Goal: Navigation & Orientation: Understand site structure

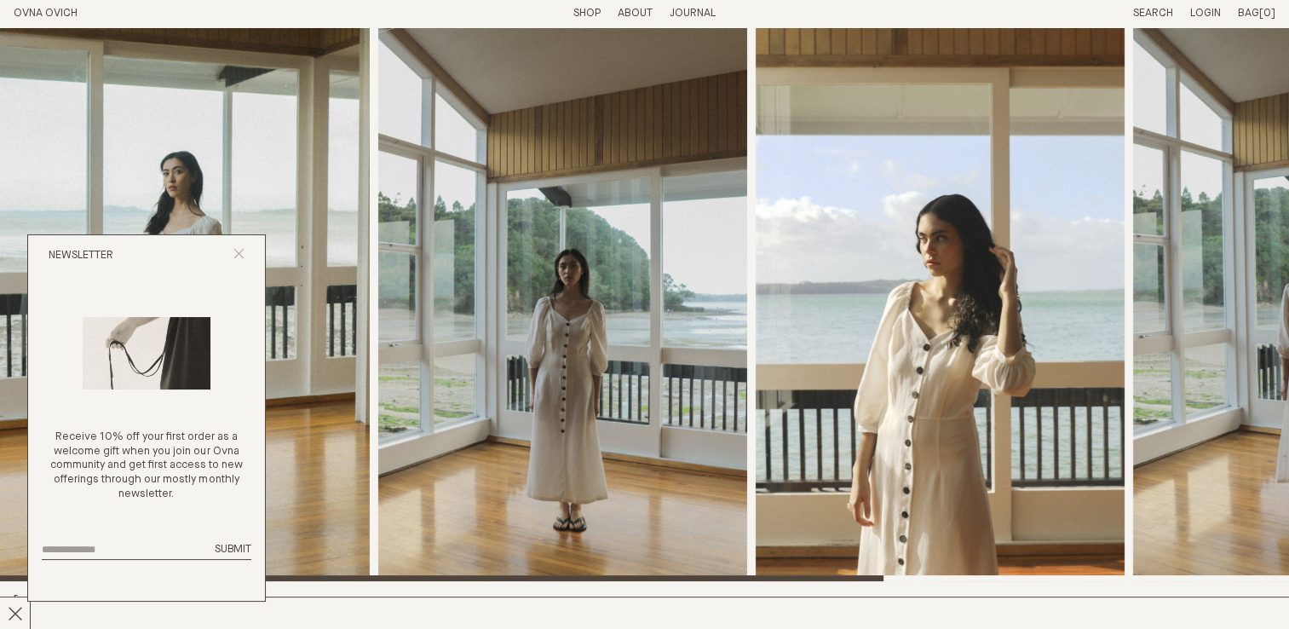
click at [237, 251] on line "Close popup" at bounding box center [238, 253] width 9 height 9
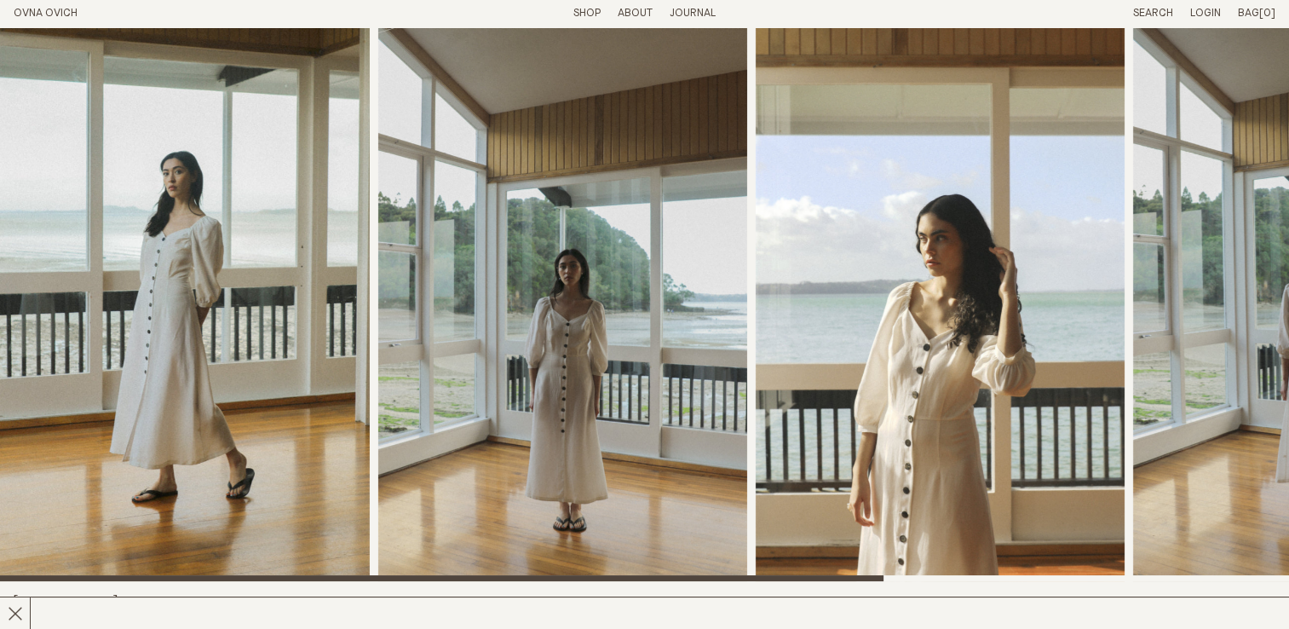
click at [627, 14] on p "About" at bounding box center [635, 14] width 35 height 14
click at [566, 12] on link "Story" at bounding box center [572, 13] width 33 height 11
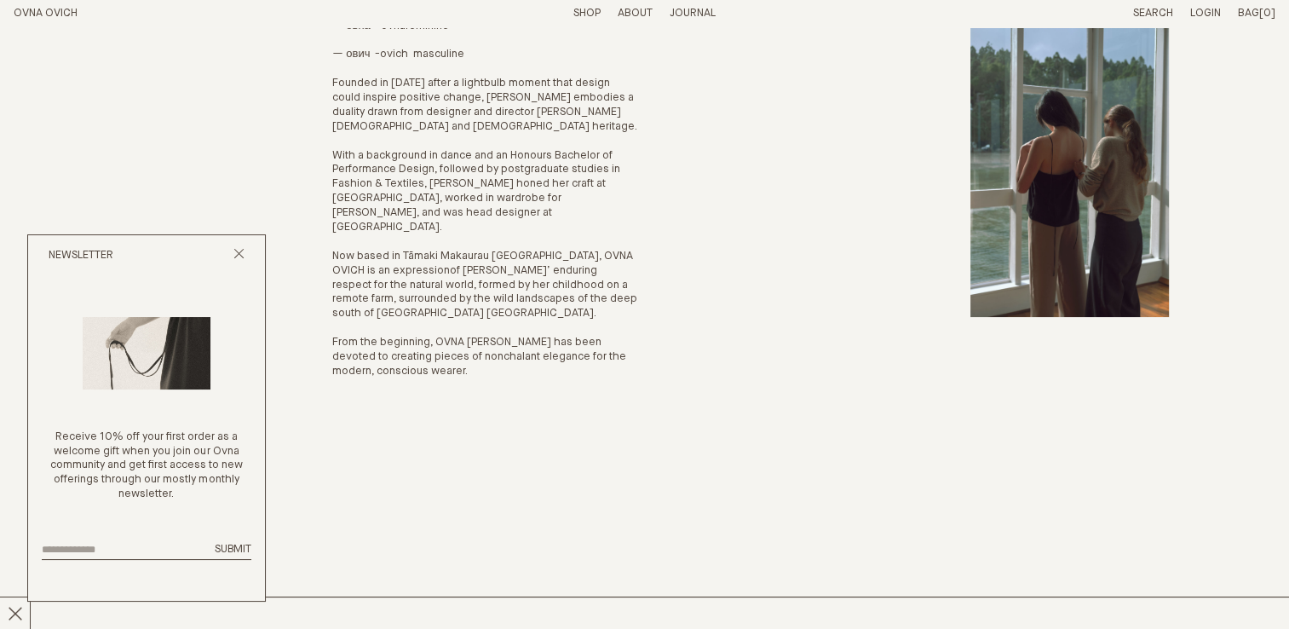
scroll to position [215, 0]
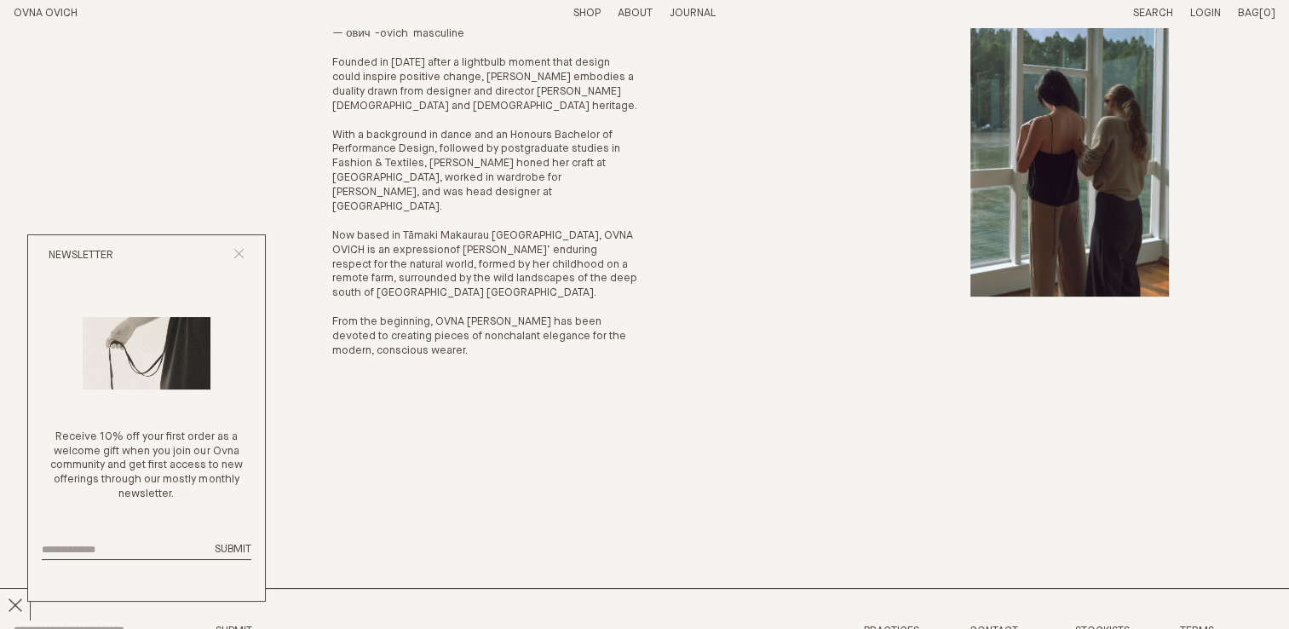
click at [242, 254] on icon "Close popup" at bounding box center [238, 253] width 11 height 11
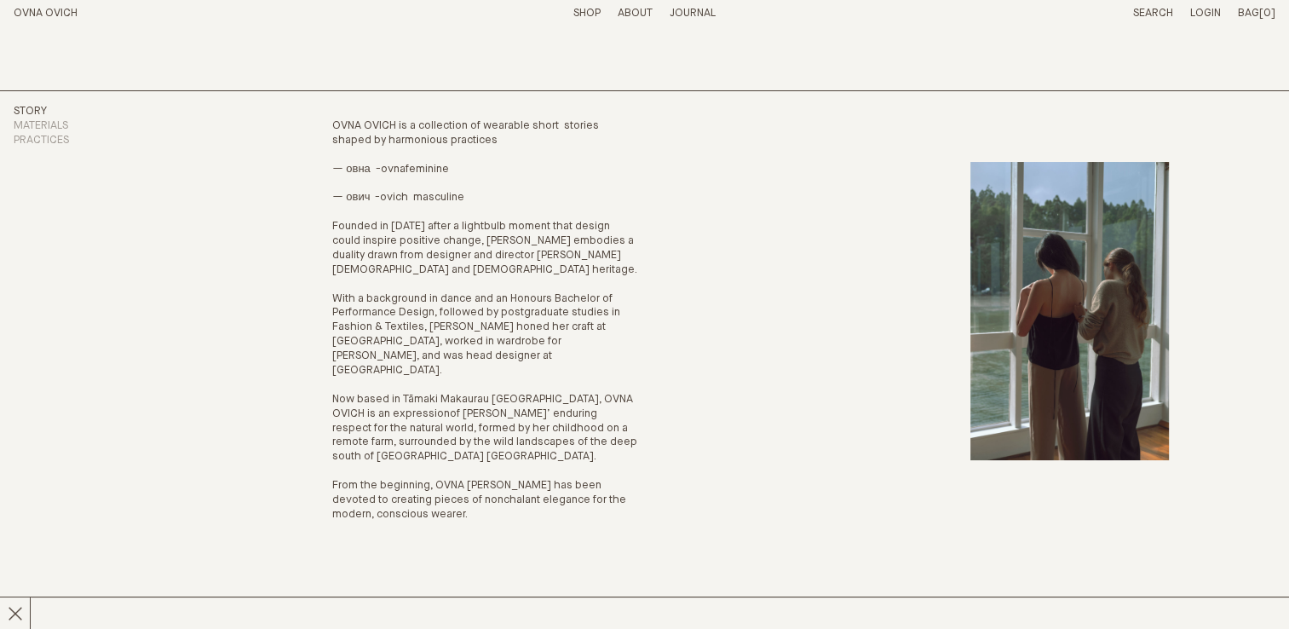
scroll to position [229, 0]
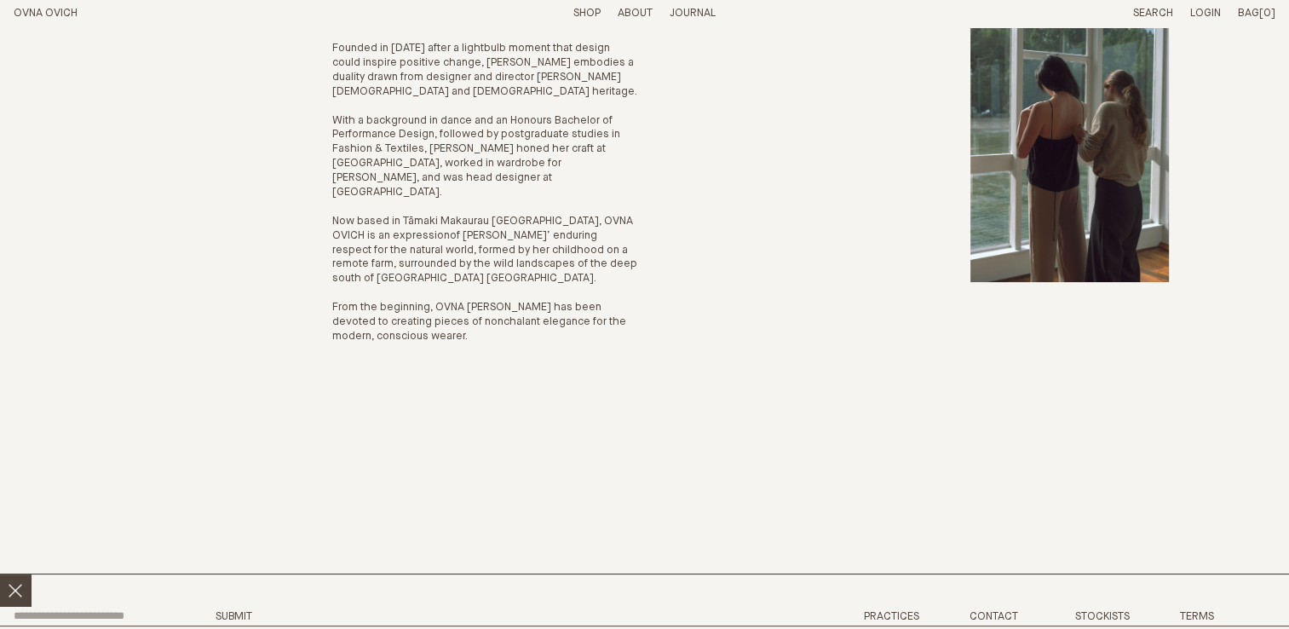
click at [14, 583] on icon at bounding box center [15, 590] width 15 height 15
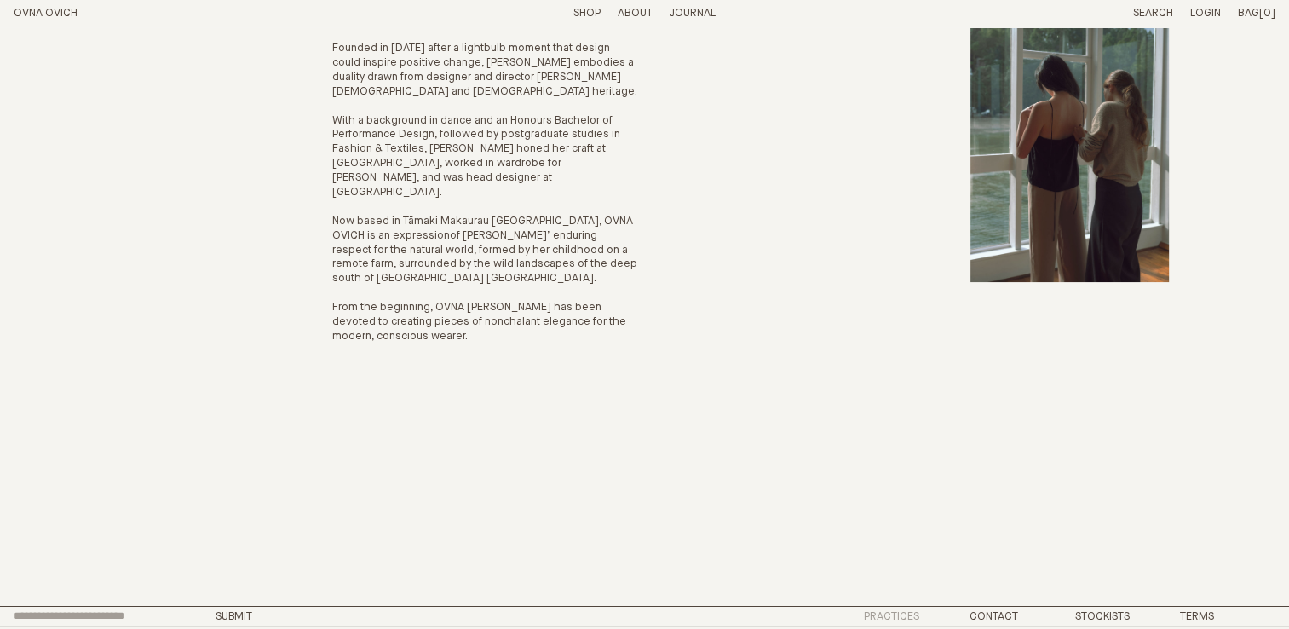
click at [885, 611] on link "Practices" at bounding box center [891, 616] width 55 height 11
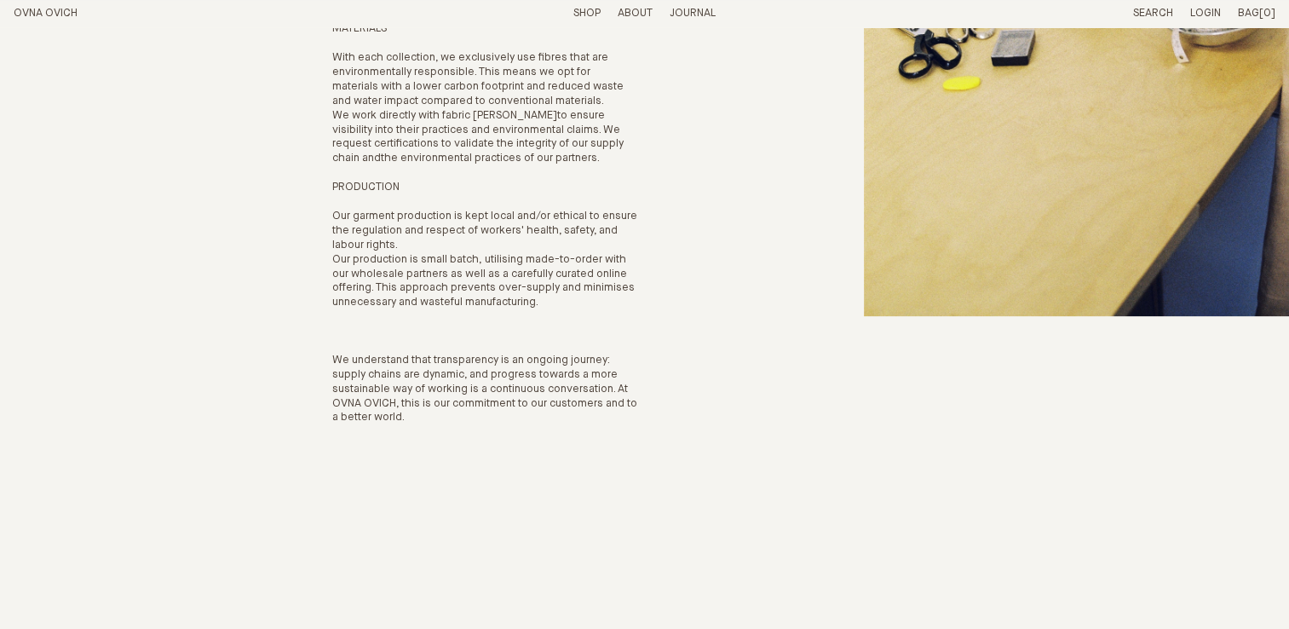
scroll to position [517, 0]
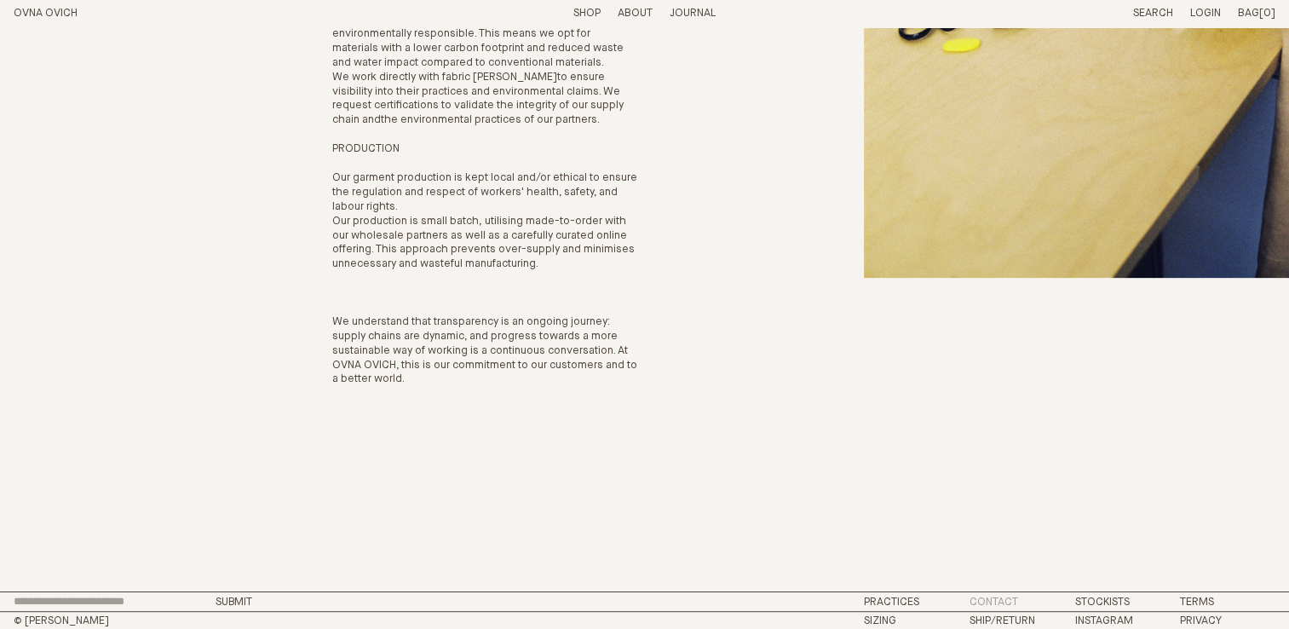
click at [995, 599] on link "Contact" at bounding box center [994, 601] width 49 height 11
